Goal: Find specific page/section: Find specific page/section

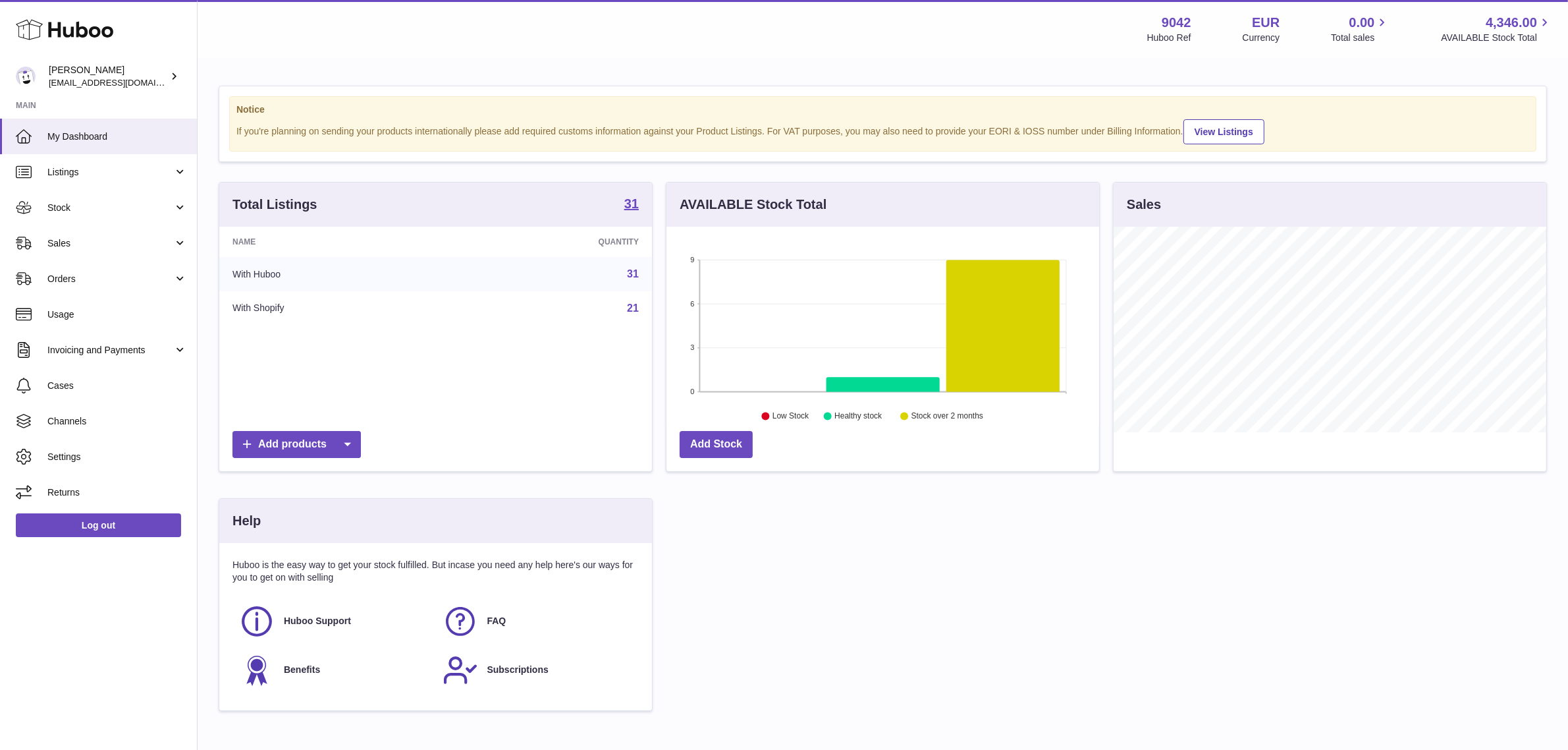
scroll to position [205, 433]
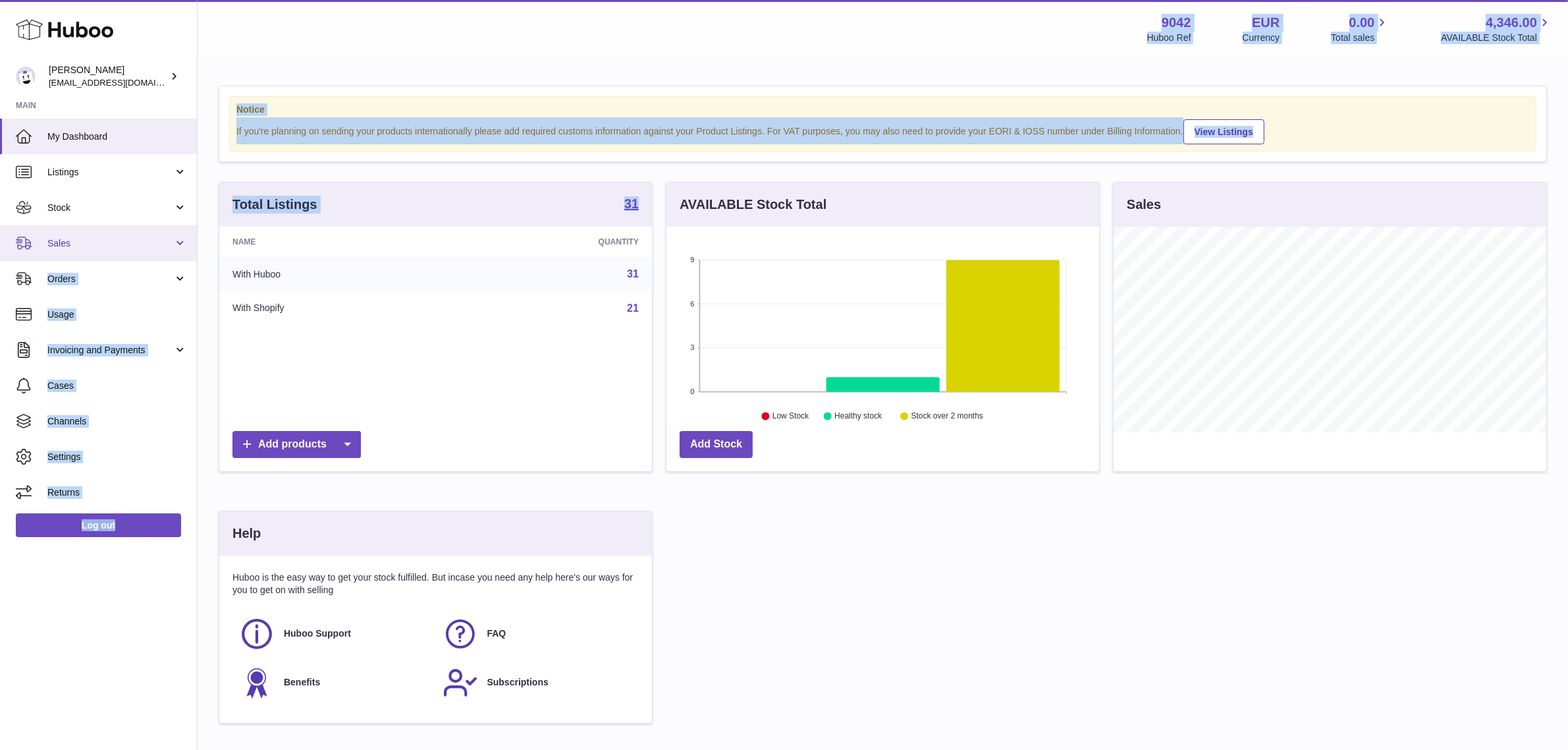
drag, startPoint x: 205, startPoint y: 238, endPoint x: 158, endPoint y: 240, distance: 47.0
click at [185, 241] on div "Huboo [PERSON_NAME] [EMAIL_ADDRESS][DOMAIN_NAME] Main My Dashboard Listings Not…" at bounding box center [784, 420] width 1568 height 840
click at [158, 240] on span "Sales" at bounding box center [111, 243] width 126 height 12
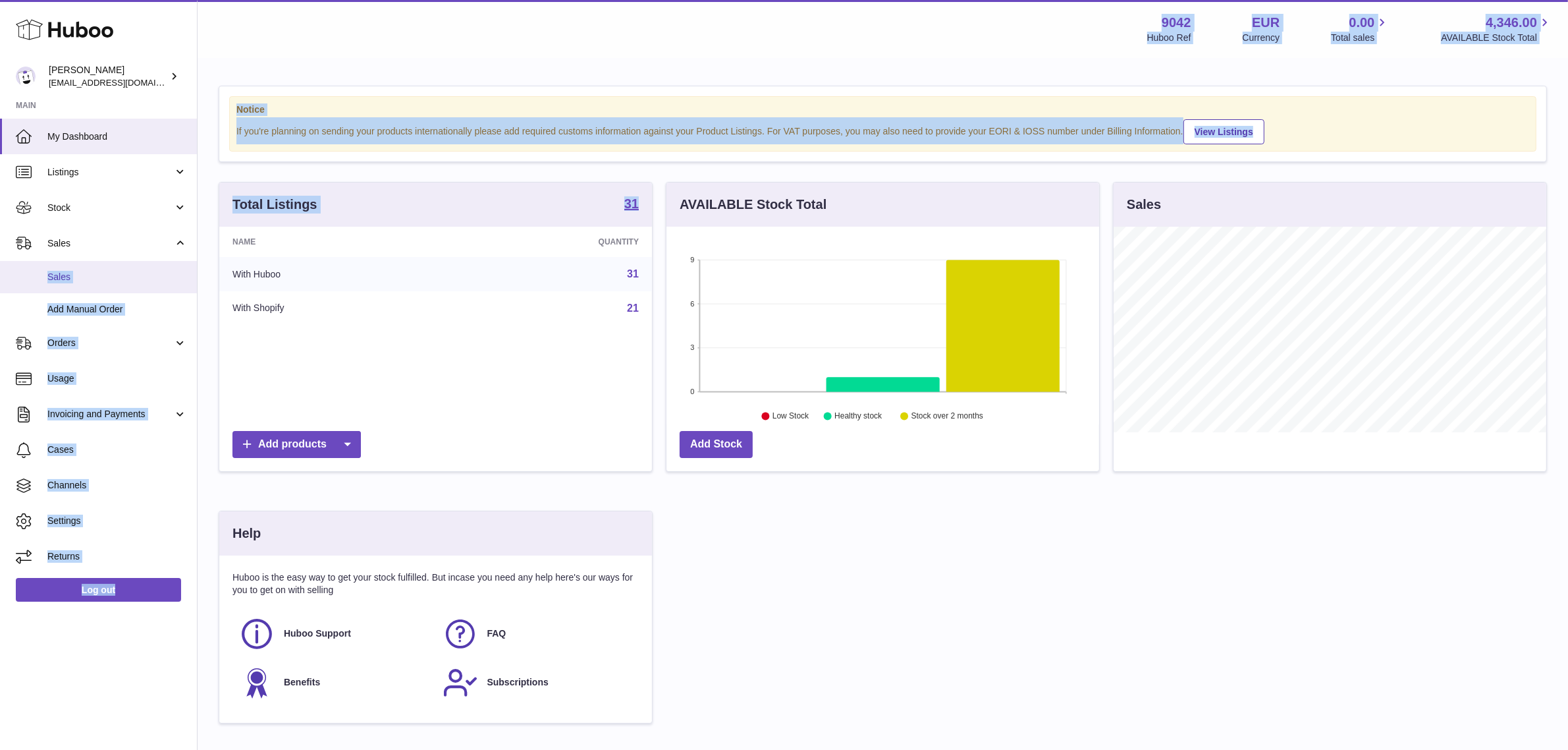
click at [70, 284] on link "Sales" at bounding box center [98, 277] width 196 height 32
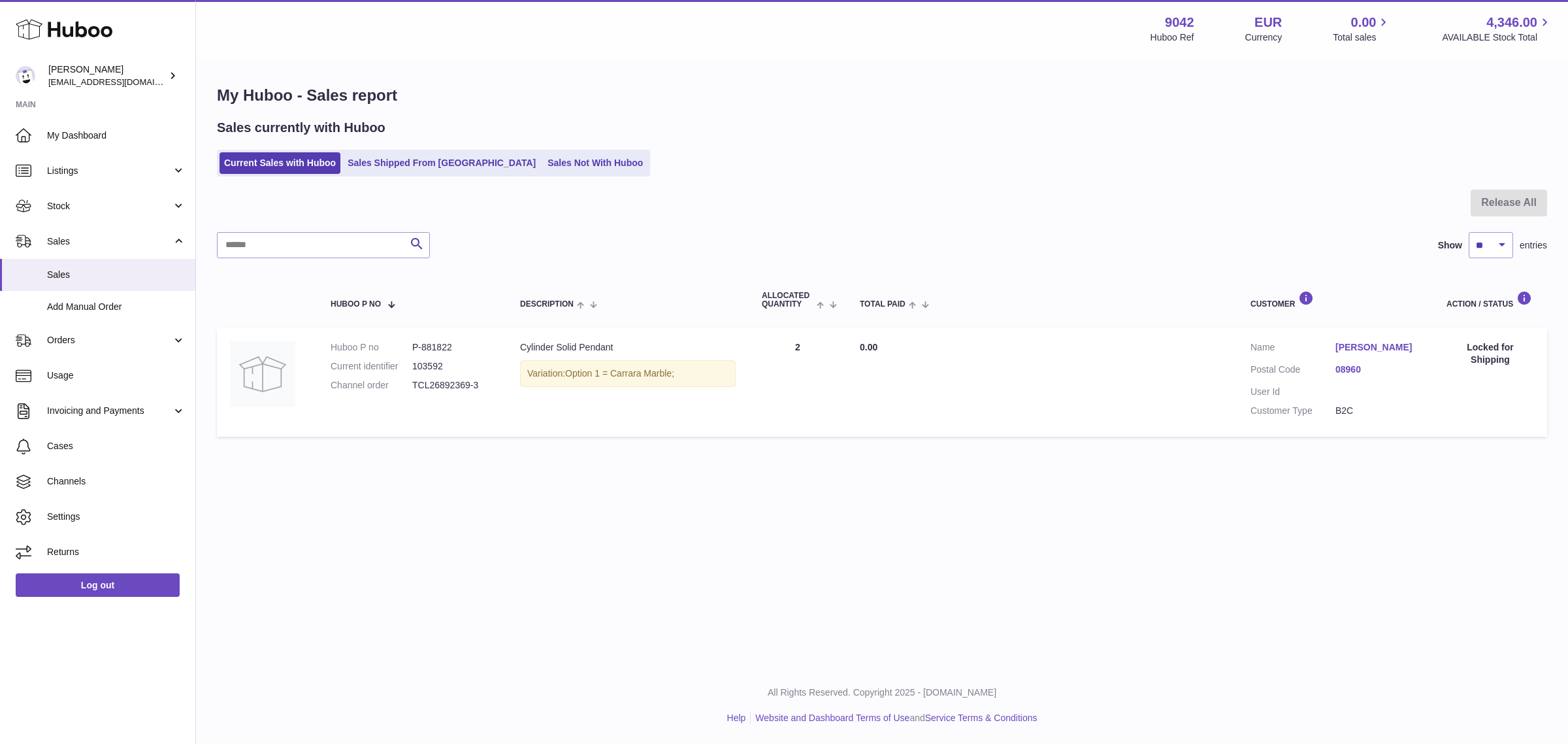
click at [430, 387] on dd "TCL26892369-3" at bounding box center [453, 384] width 81 height 12
click at [450, 381] on dd "TCL26892369-3" at bounding box center [453, 384] width 81 height 12
drag, startPoint x: 412, startPoint y: 383, endPoint x: 529, endPoint y: 382, distance: 117.0
click at [529, 382] on tr "Huboo P no P-881822 Current identifier 103592 Channel order TCL26892369-3 Descr…" at bounding box center [882, 382] width 1330 height 109
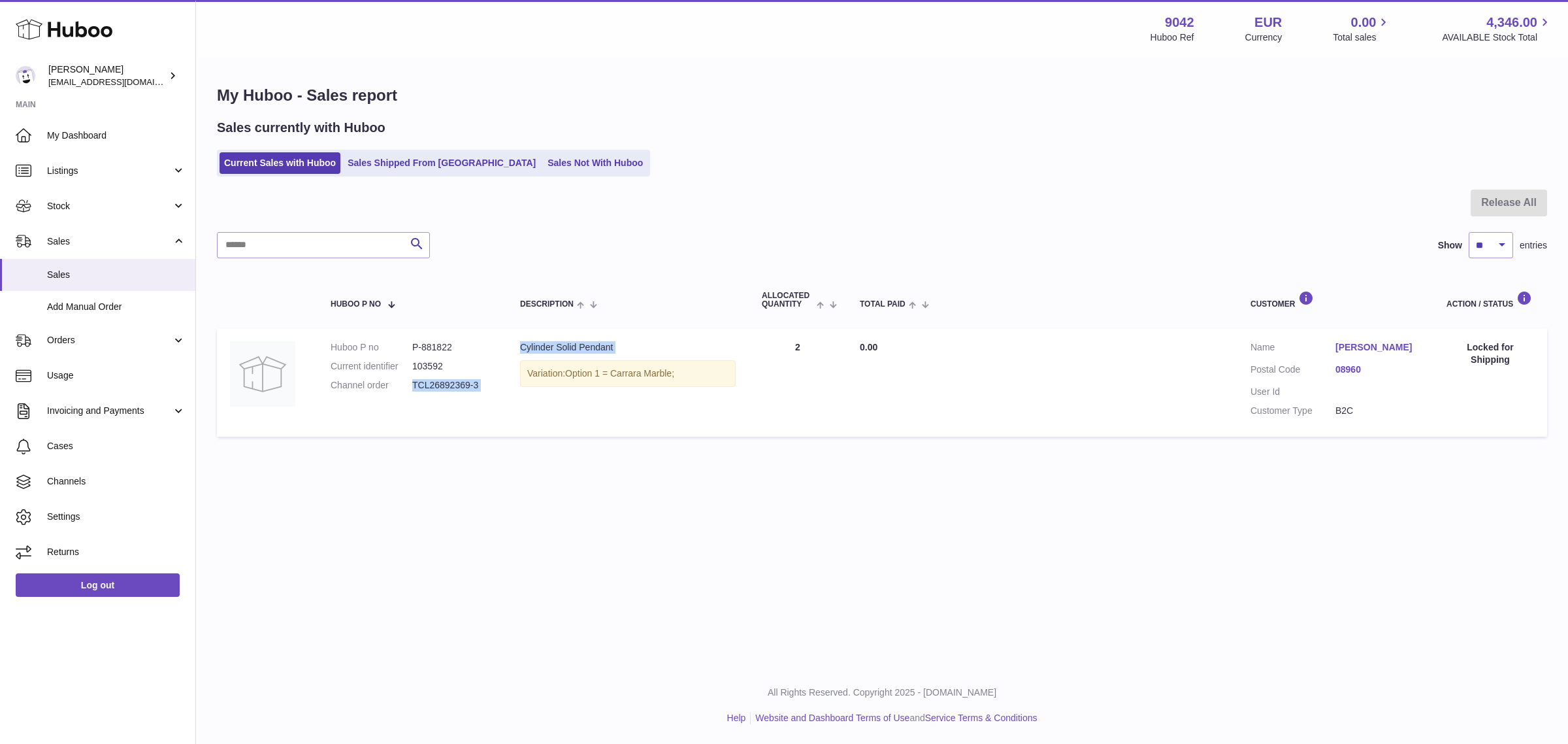
click at [507, 389] on td "Description Cylinder Solid Pendant Variation: Option 1 = Carrara Marble;" at bounding box center [627, 382] width 241 height 109
drag, startPoint x: 484, startPoint y: 381, endPoint x: 422, endPoint y: 389, distance: 62.5
click at [413, 389] on td "Huboo P no P-881822 Current identifier 103592 Channel order TCL26892369-3" at bounding box center [413, 382] width 189 height 109
copy dd "TCL26892369-3"
click at [59, 208] on span "Stock" at bounding box center [110, 205] width 125 height 12
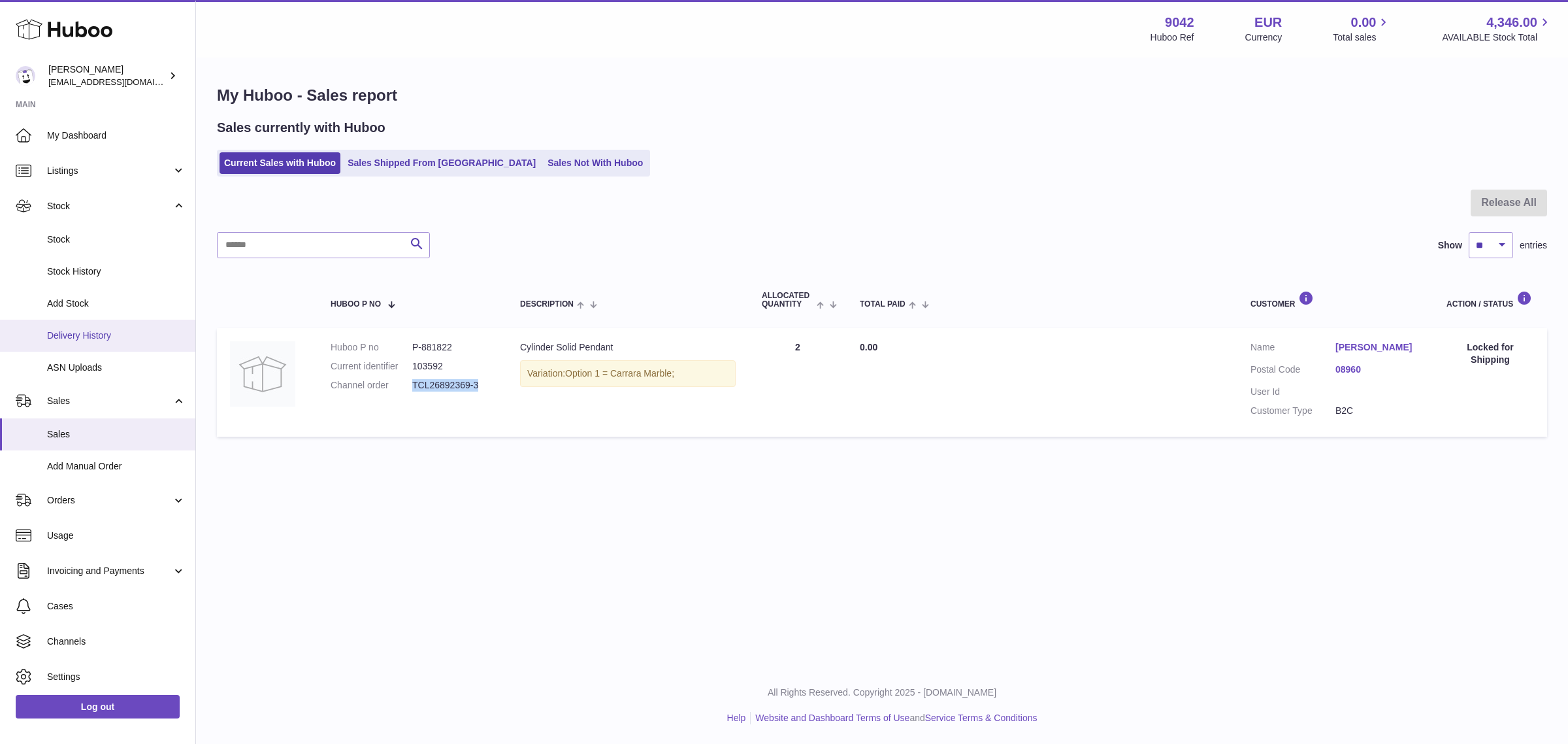
click at [118, 341] on link "Delivery History" at bounding box center [97, 336] width 195 height 32
